Goal: Transaction & Acquisition: Purchase product/service

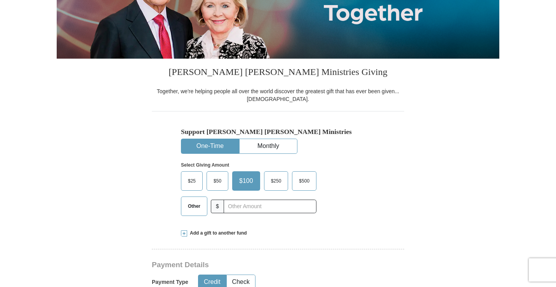
scroll to position [155, 0]
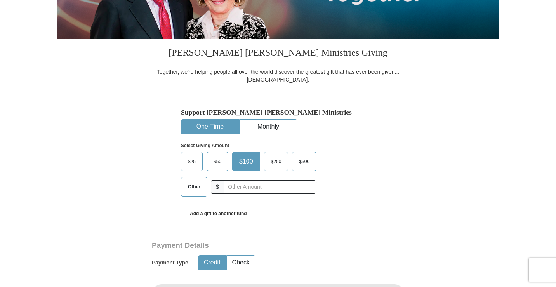
click at [195, 188] on span "Other" at bounding box center [194, 187] width 20 height 12
click at [0, 0] on input "Other" at bounding box center [0, 0] width 0 height 0
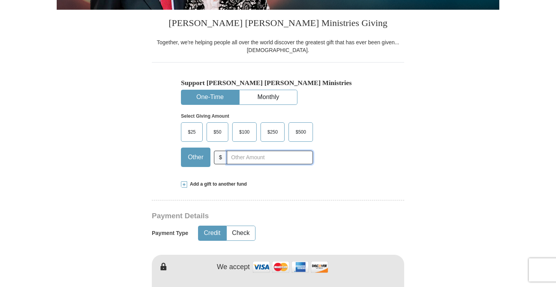
scroll to position [233, 0]
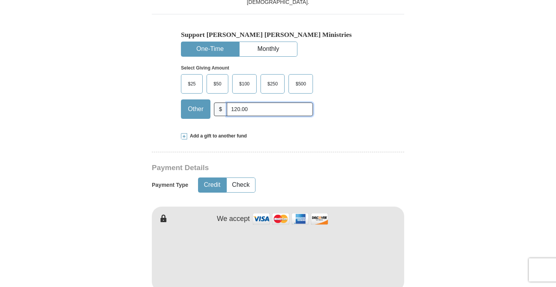
type input "120.00"
click at [183, 138] on span at bounding box center [184, 136] width 6 height 6
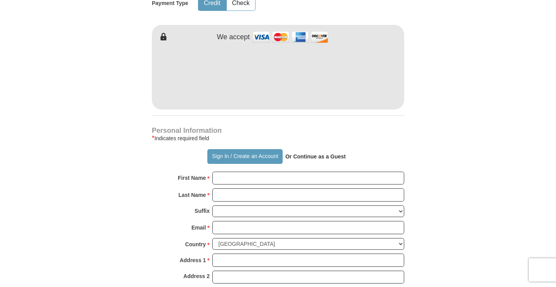
scroll to position [583, 0]
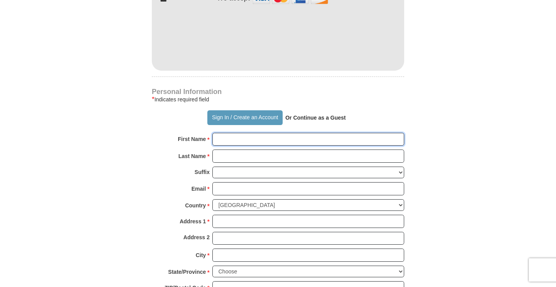
click at [235, 133] on input "First Name *" at bounding box center [309, 139] width 192 height 13
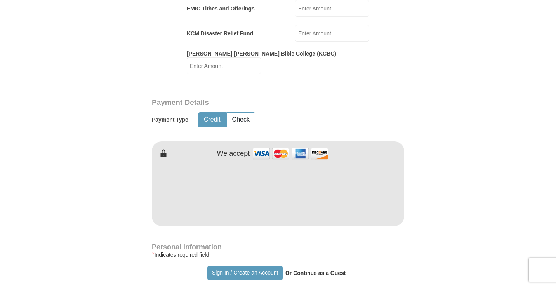
scroll to position [466, 0]
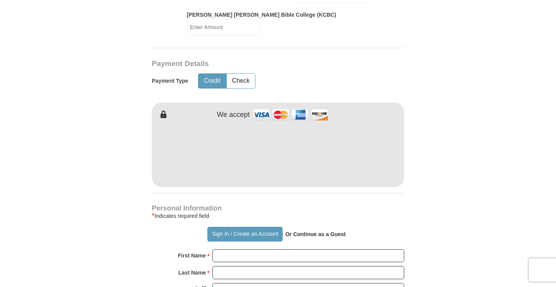
click at [261, 106] on img at bounding box center [291, 114] width 78 height 17
type input "[PERSON_NAME]"
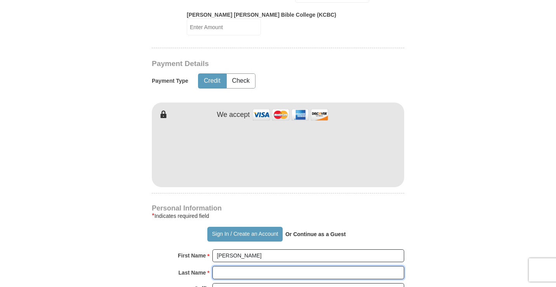
type input "[PERSON_NAME]"
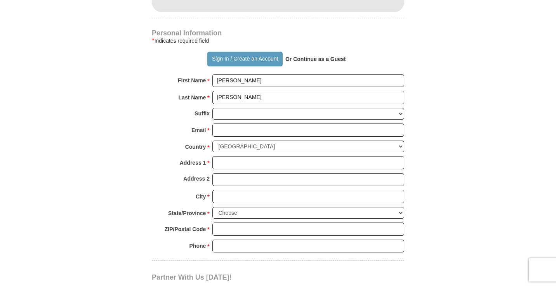
scroll to position [660, 0]
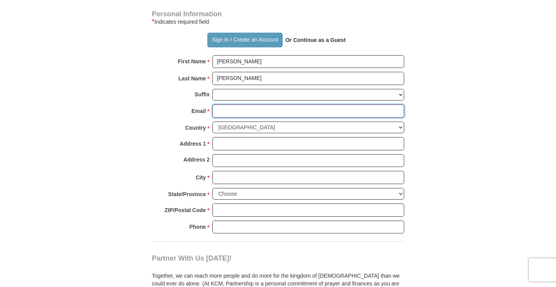
click at [221, 105] on input "Email *" at bounding box center [309, 111] width 192 height 13
type input "[EMAIL_ADDRESS][DOMAIN_NAME]"
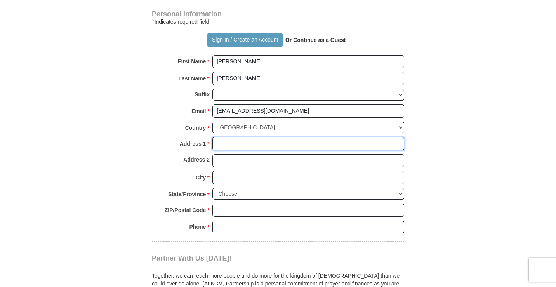
type input "[STREET_ADDRESS]"
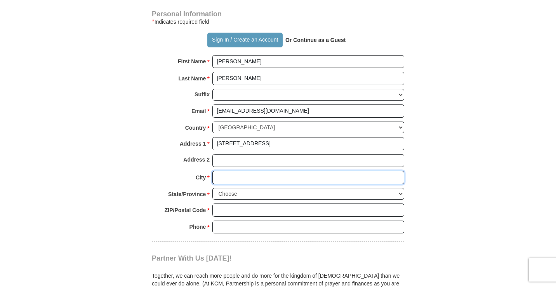
type input "Columbus"
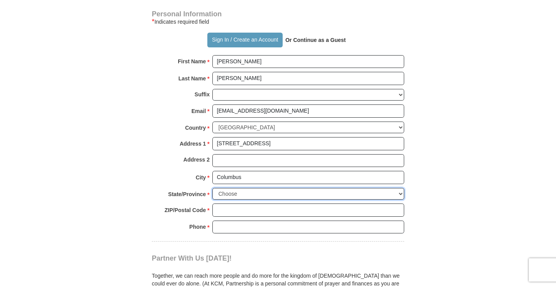
select select "KS"
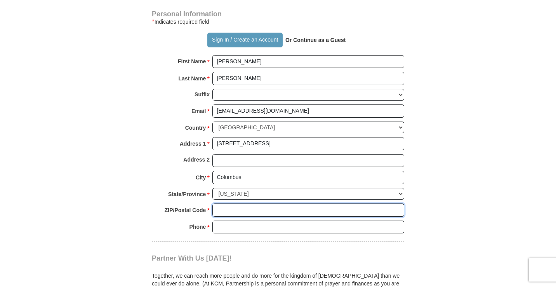
type input "66725"
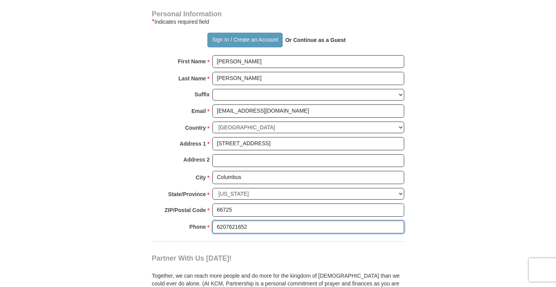
drag, startPoint x: 247, startPoint y: 218, endPoint x: 242, endPoint y: 218, distance: 4.7
click at [242, 221] on input "6207621652" at bounding box center [309, 227] width 192 height 13
type input "6207621562"
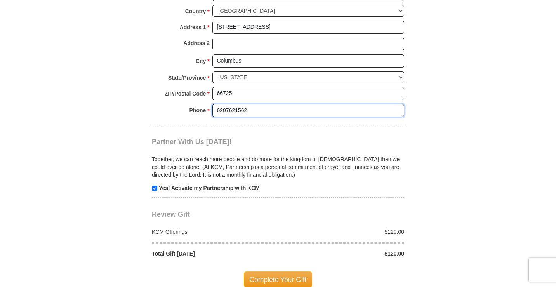
scroll to position [816, 0]
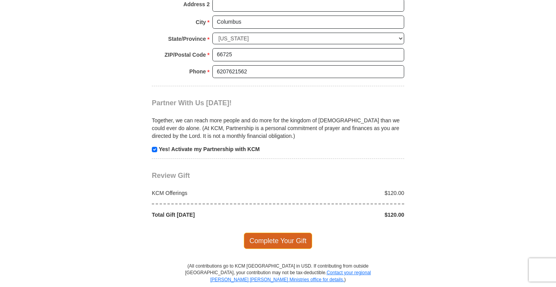
click at [269, 233] on span "Complete Your Gift" at bounding box center [278, 241] width 69 height 16
